Goal: Task Accomplishment & Management: Manage account settings

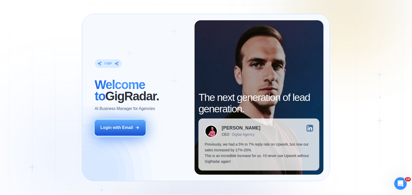
click at [127, 127] on div "Login with Email" at bounding box center [116, 128] width 32 height 6
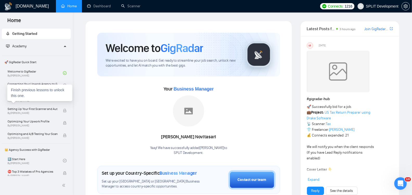
scroll to position [327, 0]
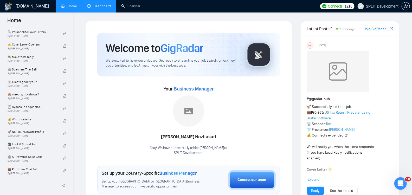
click at [100, 7] on link "Dashboard" at bounding box center [99, 6] width 24 height 4
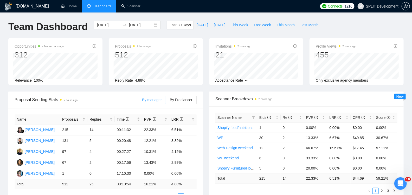
click at [285, 25] on span "This Month" at bounding box center [285, 25] width 18 height 6
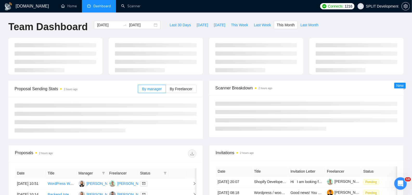
type input "[DATE]"
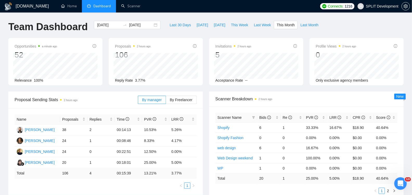
click at [206, 89] on div "Opportunities a minute ago 52 [DATE] Relevant 3 Relevance 100% Proposals 2 hour…" at bounding box center [205, 65] width 401 height 54
